Goal: Information Seeking & Learning: Learn about a topic

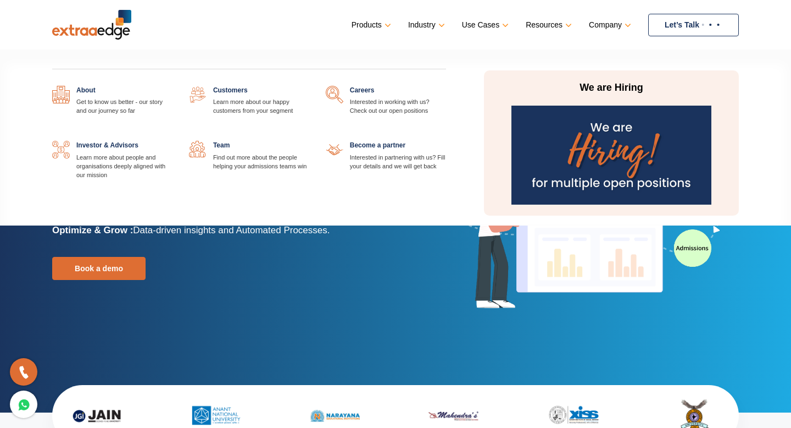
click at [309, 141] on link at bounding box center [309, 141] width 0 height 0
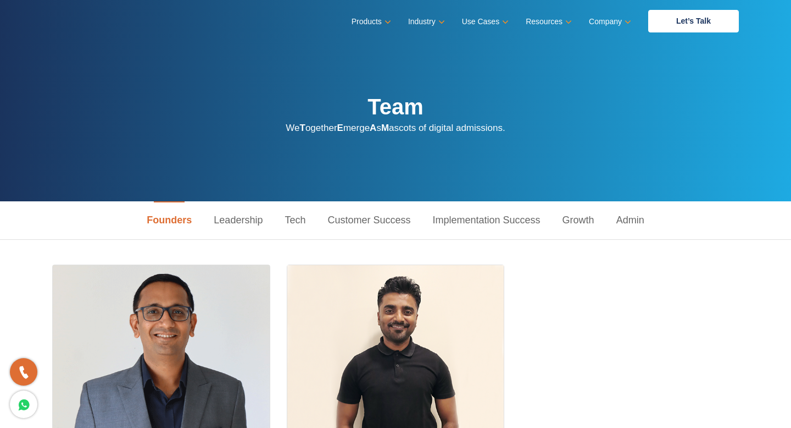
click at [245, 226] on link "Leadership" at bounding box center [238, 220] width 71 height 38
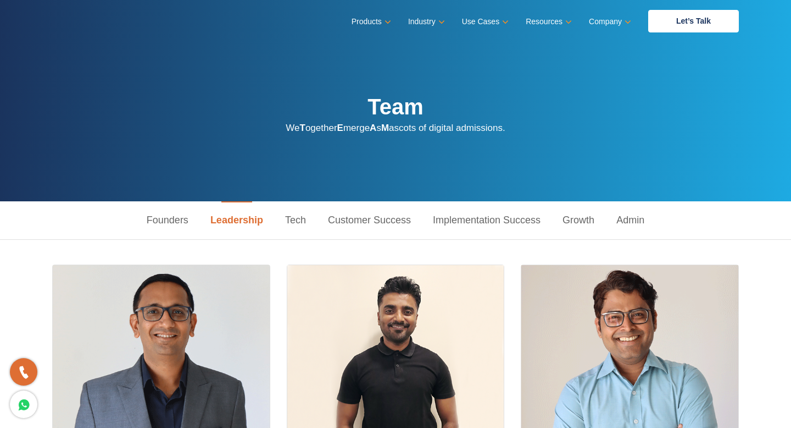
click at [297, 222] on link "Tech" at bounding box center [295, 220] width 43 height 38
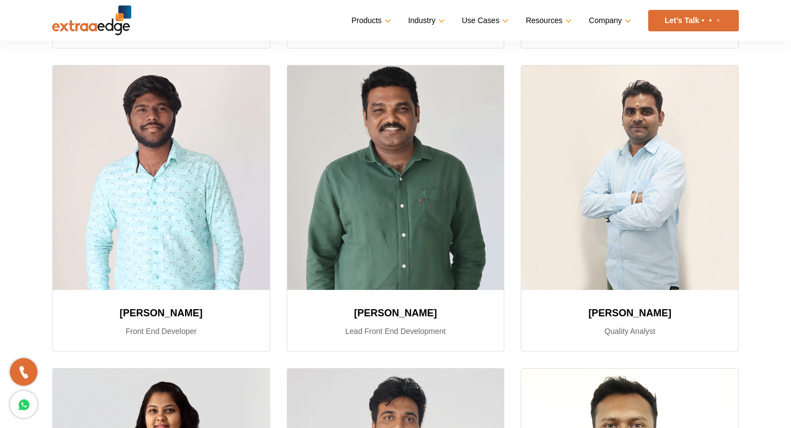
scroll to position [803, 0]
